Goal: Find specific page/section

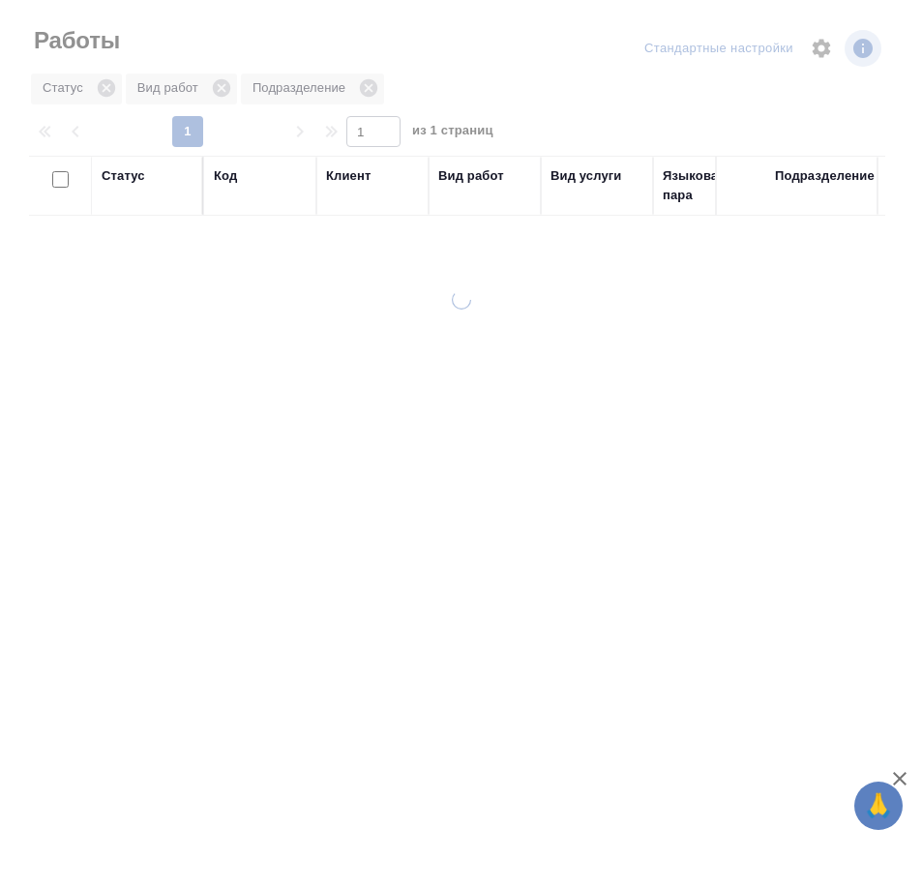
click at [918, 129] on div at bounding box center [461, 431] width 922 height 863
